Goal: Find specific page/section: Find specific page/section

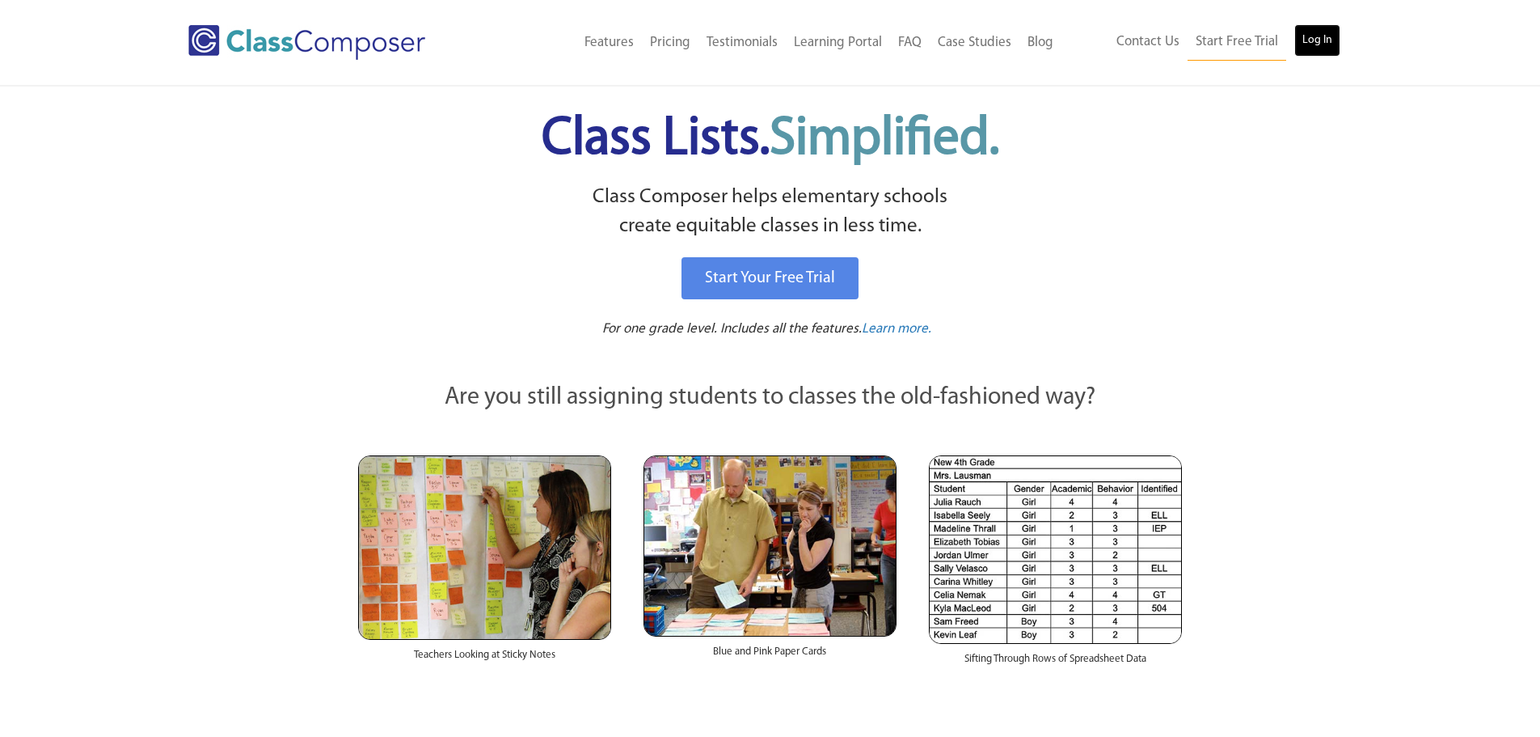
click at [1309, 40] on link "Log In" at bounding box center [1317, 40] width 46 height 32
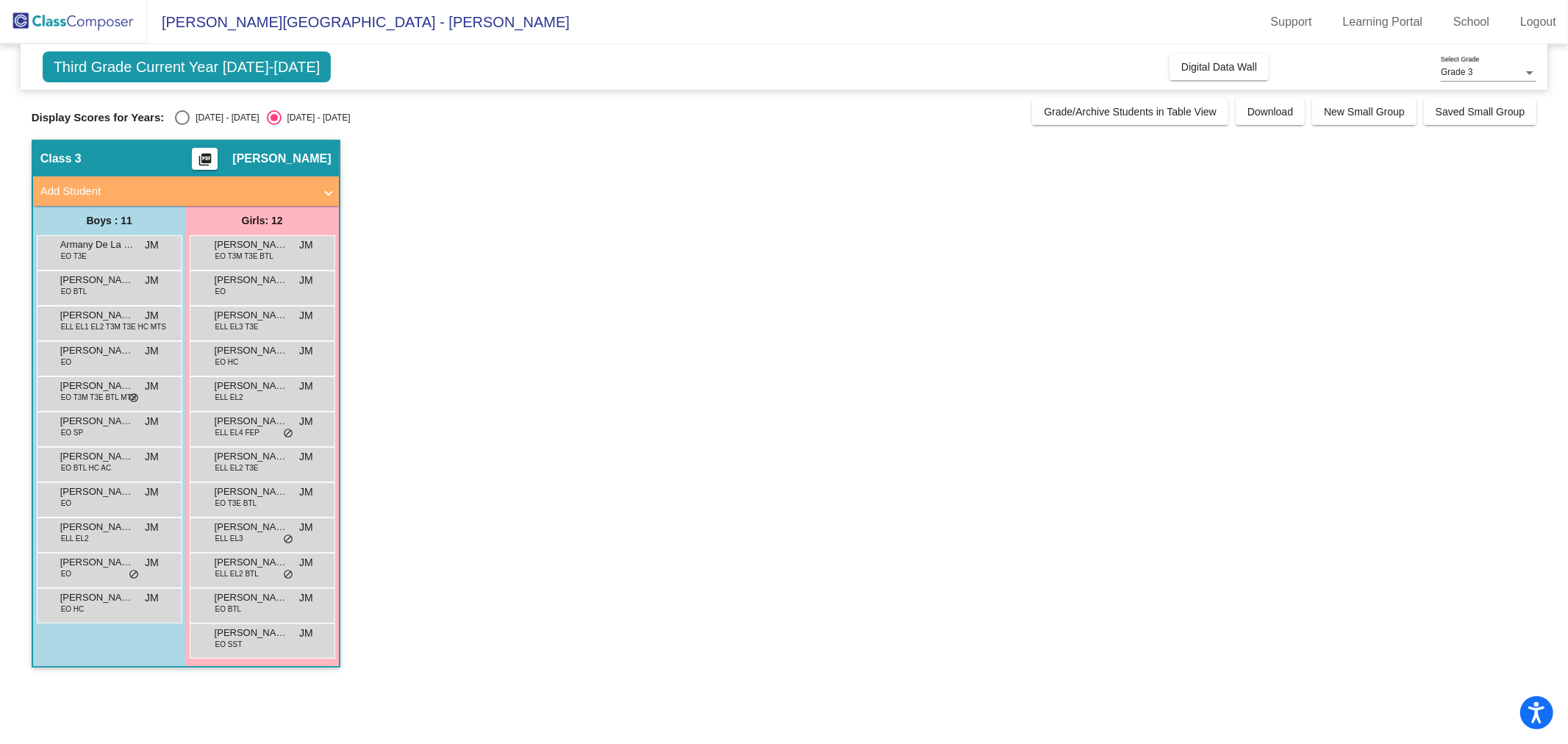
click at [184, 123] on div "Select an option" at bounding box center [182, 117] width 15 height 15
click at [183, 125] on input "[DATE] - [DATE]" at bounding box center [182, 125] width 1 height 1
radio input "true"
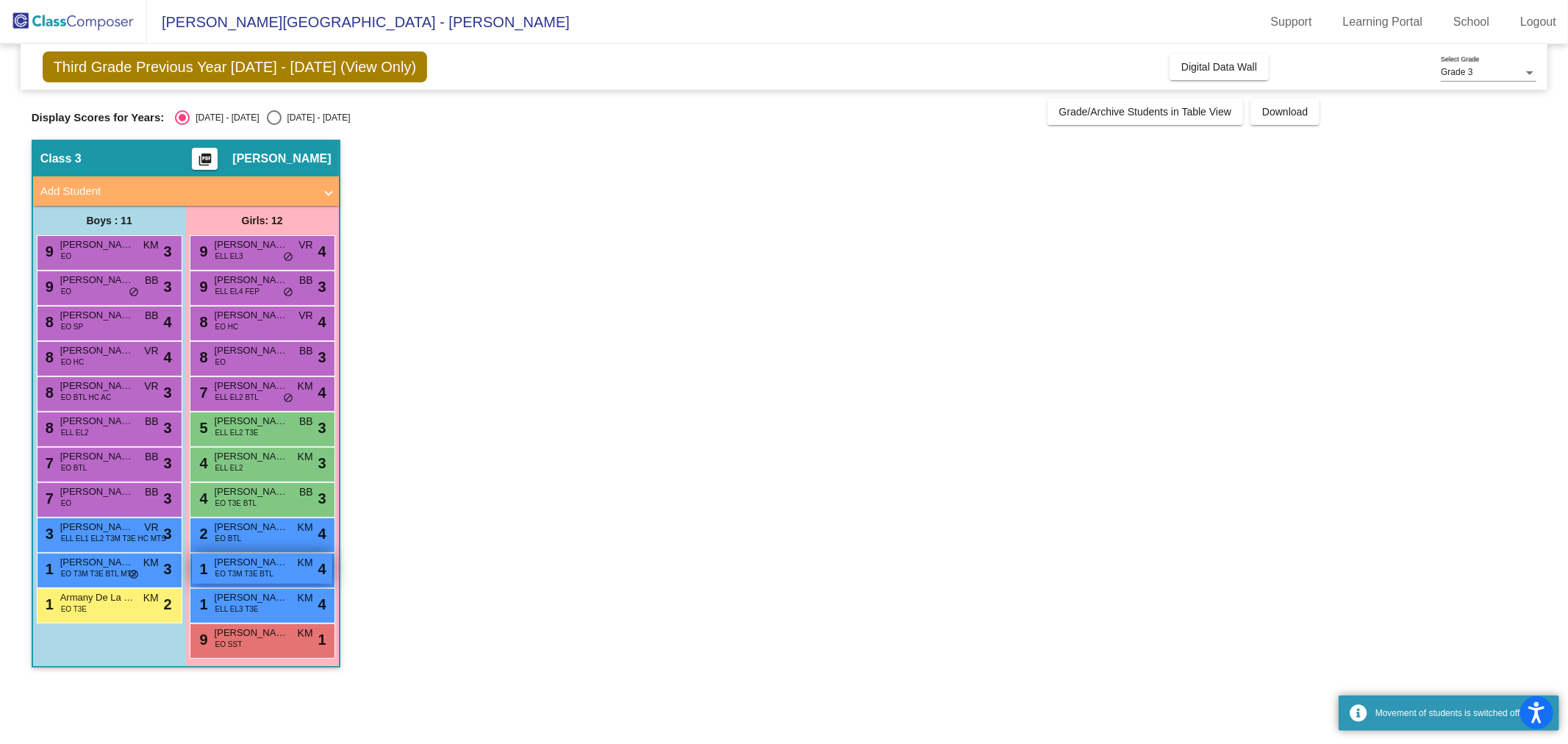
click at [216, 571] on span "EO T3M T3E BTL" at bounding box center [245, 574] width 58 height 11
